Goal: Task Accomplishment & Management: Complete application form

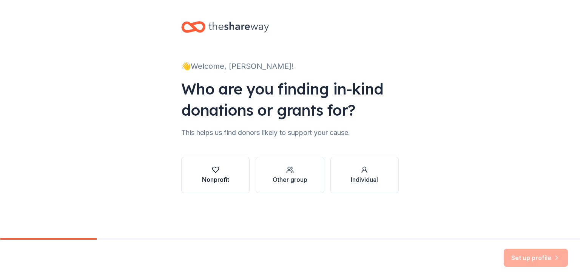
click at [211, 176] on div "Nonprofit" at bounding box center [215, 179] width 27 height 9
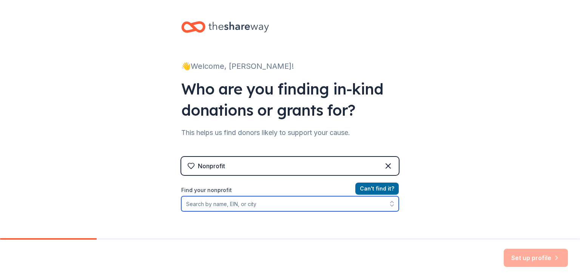
click at [217, 204] on input "Find your nonprofit" at bounding box center [290, 203] width 218 height 15
type input "[US_EMPLOYER_IDENTIFICATION_NUMBER]"
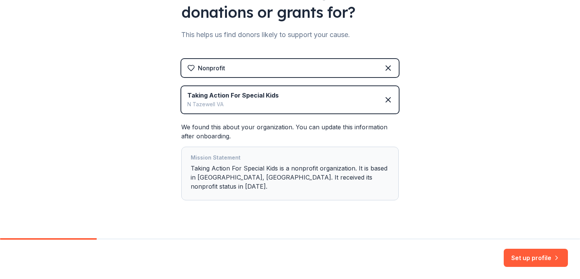
scroll to position [102, 0]
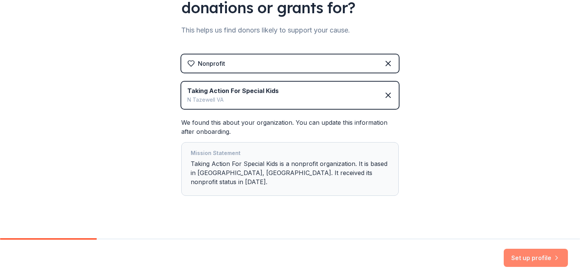
click at [530, 255] on button "Set up profile" at bounding box center [536, 258] width 64 height 18
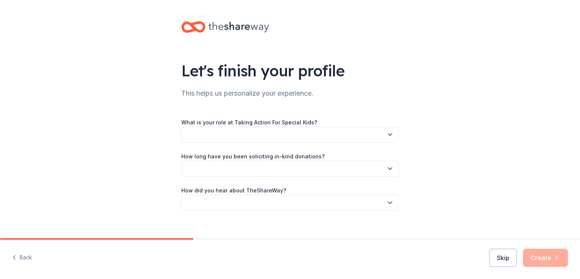
click at [390, 133] on icon "button" at bounding box center [390, 135] width 8 height 8
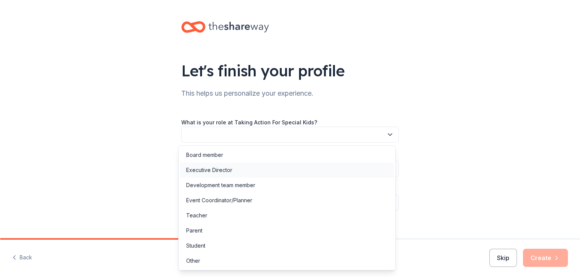
click at [251, 171] on div "Executive Director" at bounding box center [287, 169] width 214 height 15
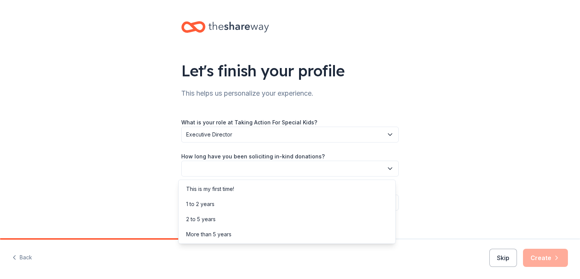
click at [371, 170] on button "button" at bounding box center [290, 169] width 218 height 16
click at [197, 234] on div "More than 5 years" at bounding box center [208, 234] width 45 height 9
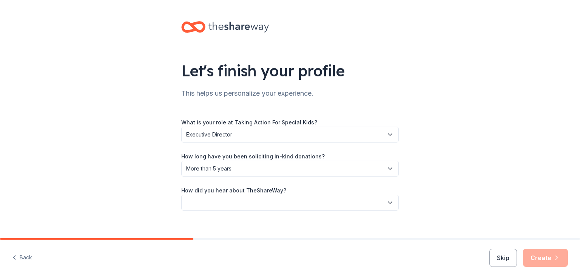
click at [248, 200] on button "button" at bounding box center [290, 203] width 218 height 16
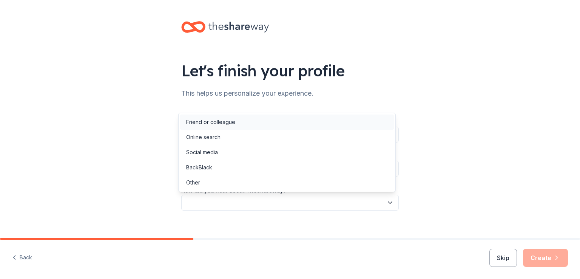
click at [224, 124] on div "Friend or colleague" at bounding box center [210, 121] width 49 height 9
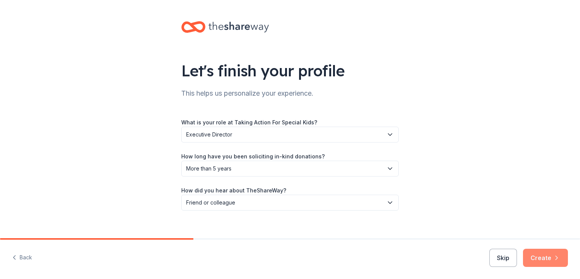
click at [545, 257] on button "Create" at bounding box center [545, 258] width 45 height 18
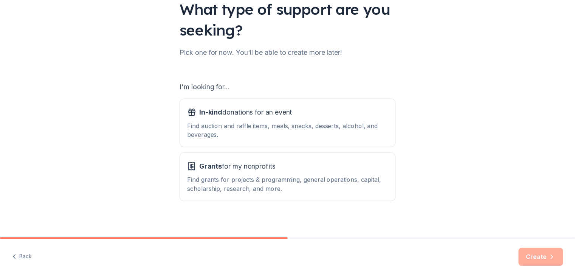
scroll to position [67, 0]
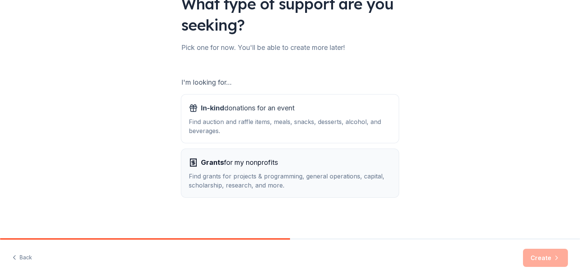
click at [294, 179] on div "Find grants for projects & programming, general operations, capital, scholarshi…" at bounding box center [290, 181] width 202 height 18
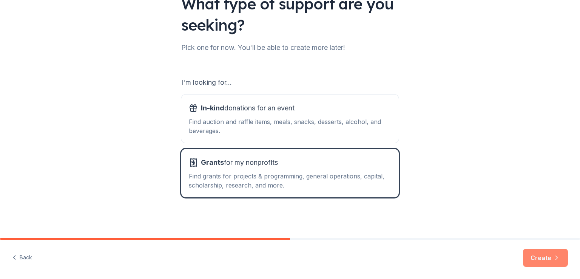
click at [542, 258] on button "Create" at bounding box center [545, 258] width 45 height 18
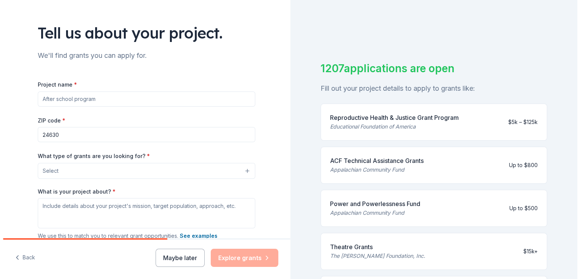
scroll to position [76, 0]
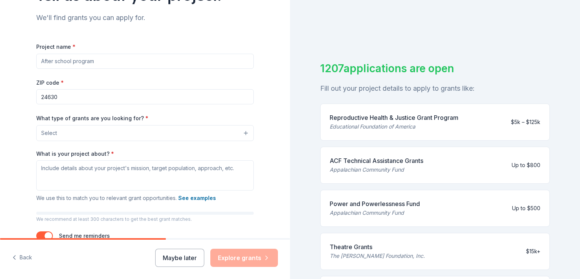
click at [201, 132] on button "Select" at bounding box center [145, 133] width 218 height 16
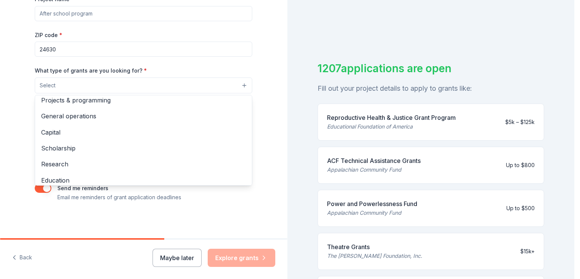
scroll to position [0, 0]
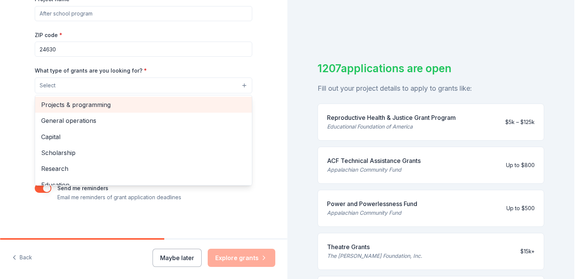
click at [95, 105] on span "Projects & programming" at bounding box center [143, 105] width 205 height 10
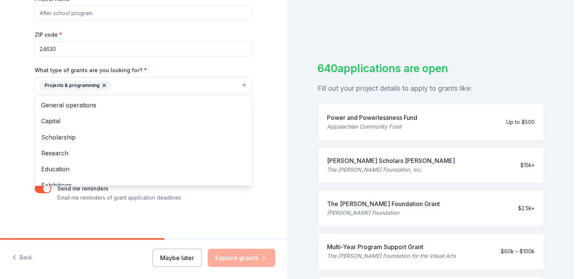
click at [269, 148] on div "Tell us about your project. We'll find grants you can apply for. Project name *…" at bounding box center [143, 57] width 287 height 362
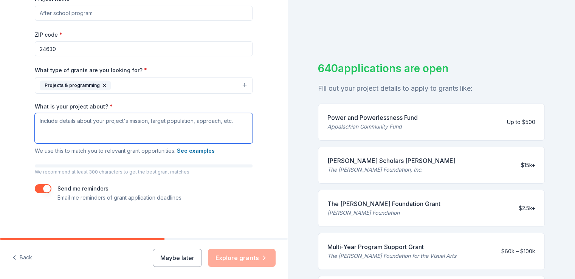
click at [122, 131] on textarea "What is your project about? *" at bounding box center [144, 128] width 218 height 30
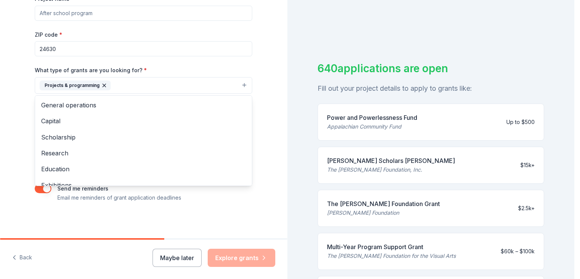
click at [240, 86] on button "Projects & programming" at bounding box center [144, 85] width 218 height 17
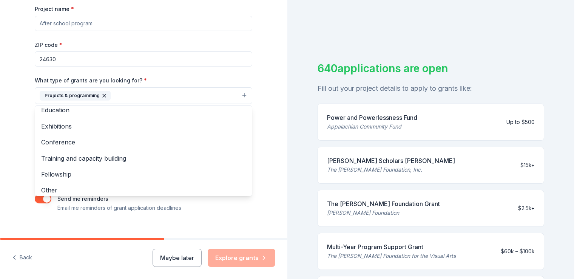
scroll to position [73, 0]
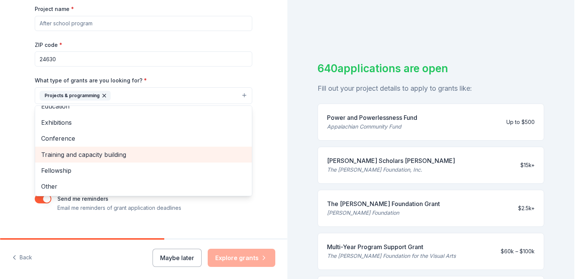
click at [110, 155] on span "Training and capacity building" at bounding box center [143, 155] width 205 height 10
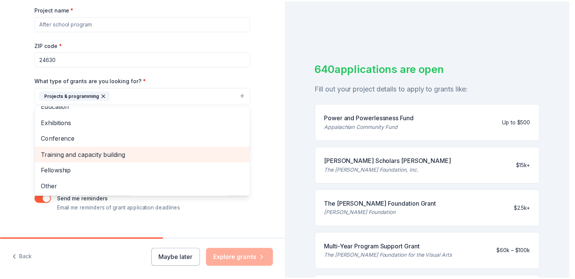
scroll to position [57, 0]
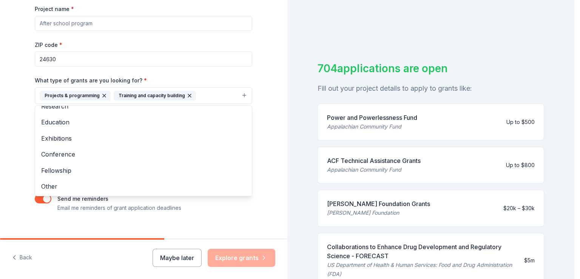
click at [261, 123] on div "Tell us about your project. We'll find grants you can apply for. Project name *…" at bounding box center [144, 68] width 242 height 362
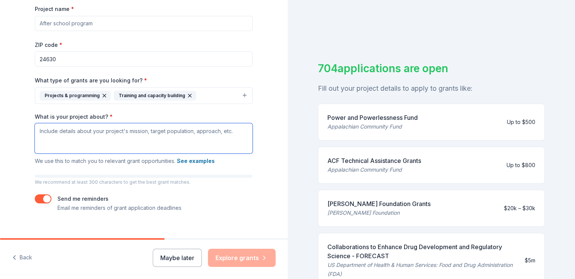
click at [36, 132] on textarea "What is your project about? *" at bounding box center [144, 138] width 218 height 30
click at [175, 260] on button "Maybe later" at bounding box center [177, 258] width 49 height 18
click at [176, 259] on button "Maybe later" at bounding box center [177, 258] width 49 height 18
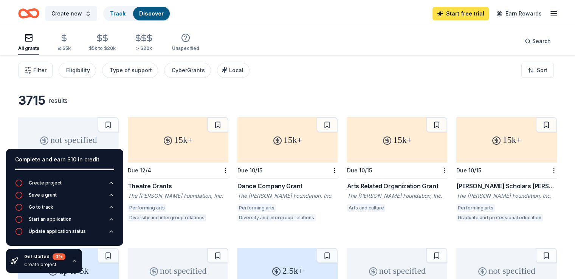
click at [449, 14] on link "Start free trial" at bounding box center [460, 14] width 56 height 14
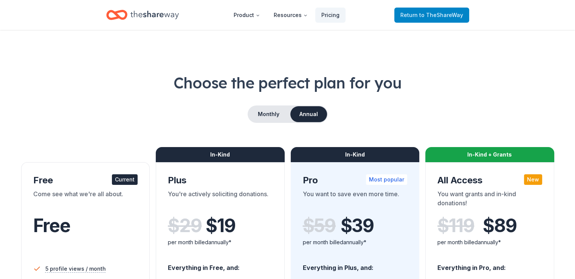
click at [445, 17] on span "to TheShareWay" at bounding box center [441, 15] width 44 height 6
